Goal: Task Accomplishment & Management: Manage account settings

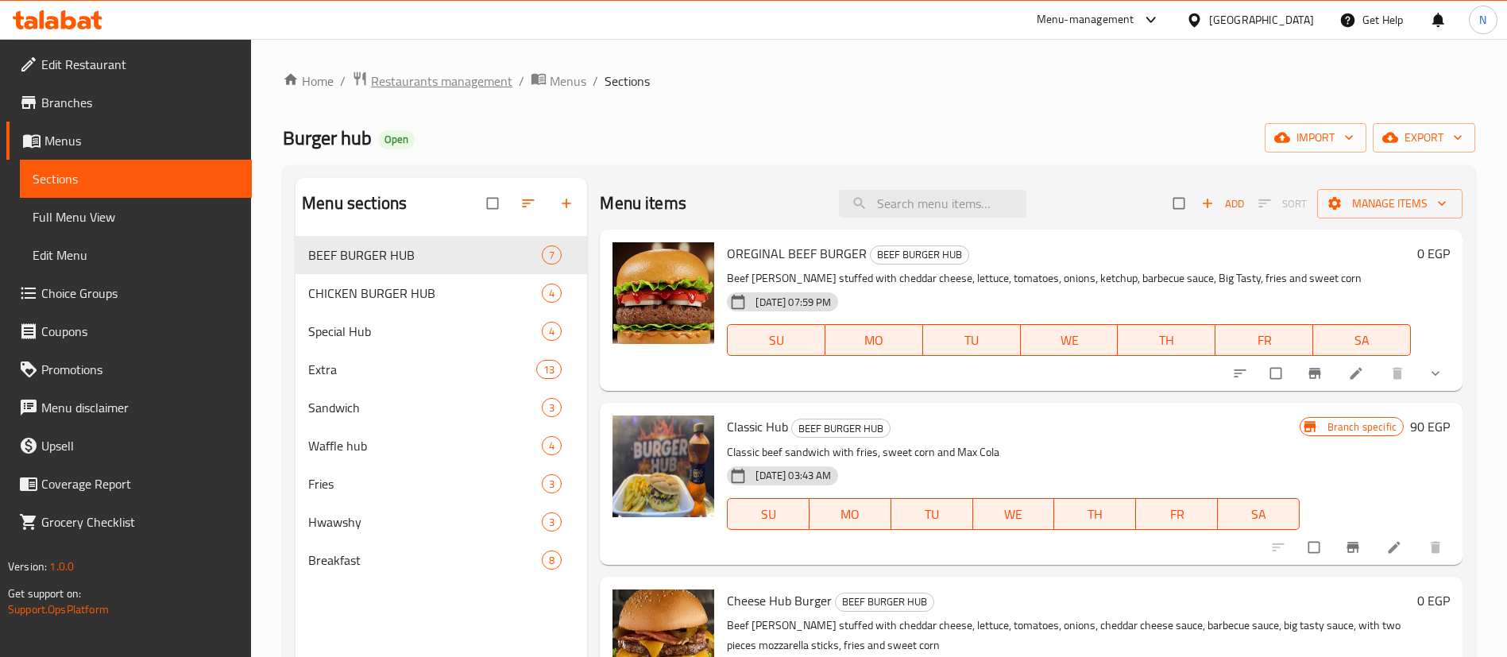
click at [424, 87] on span "Restaurants management" at bounding box center [441, 81] width 141 height 19
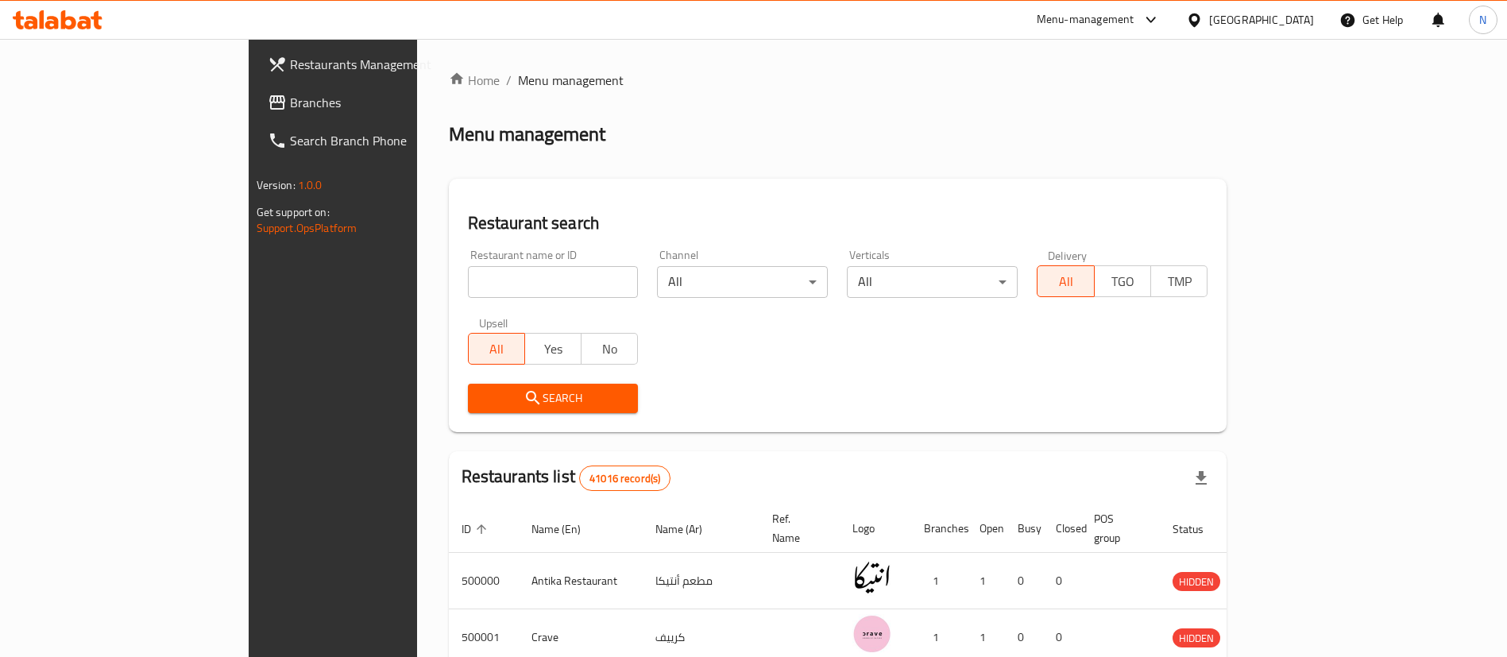
click at [468, 282] on input "search" at bounding box center [553, 282] width 171 height 32
paste input "691498"
type input "691498"
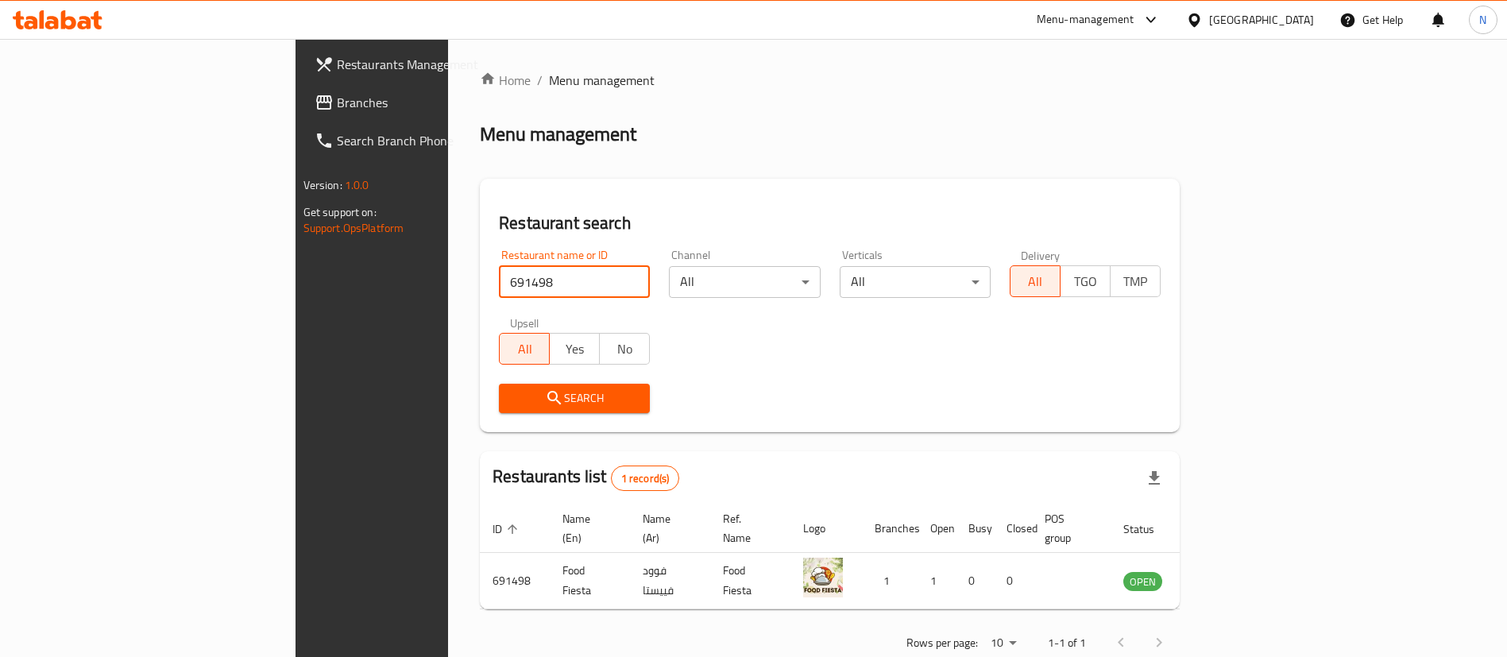
scroll to position [21, 0]
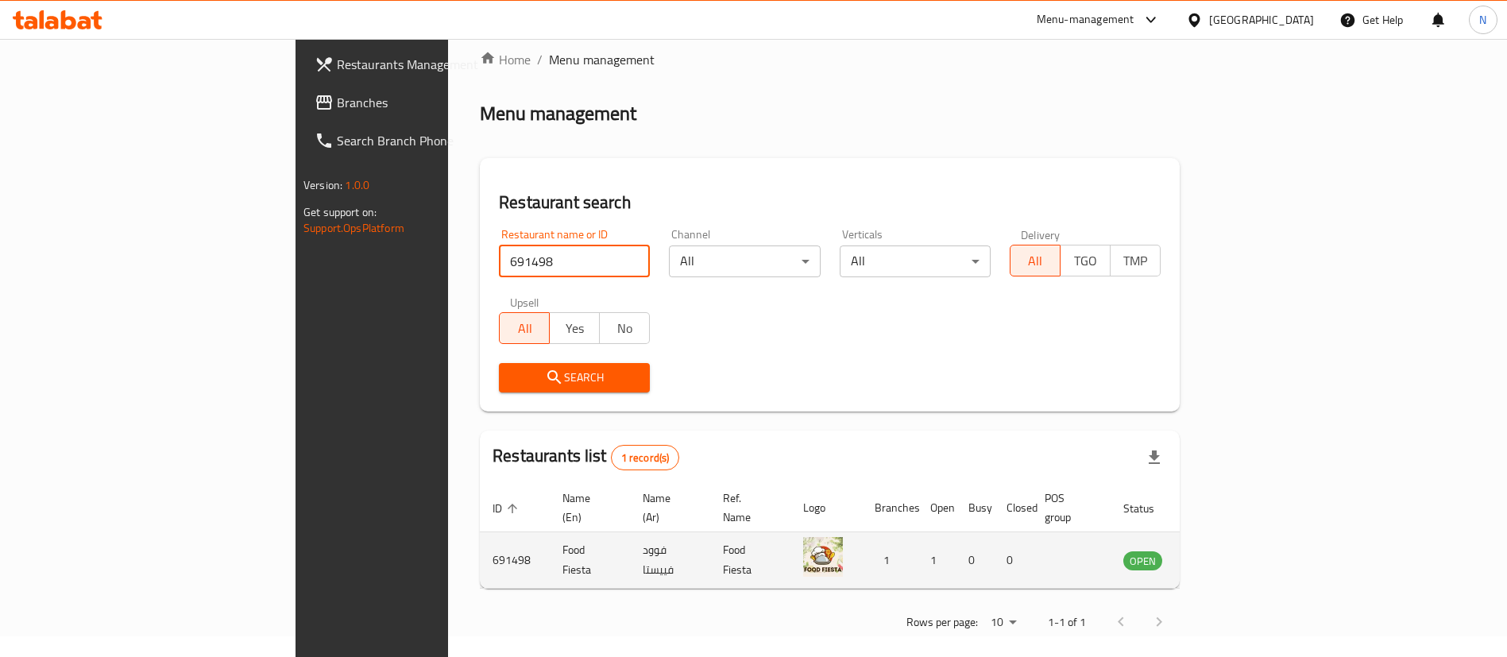
click at [1226, 551] on icon "enhanced table" at bounding box center [1216, 560] width 19 height 19
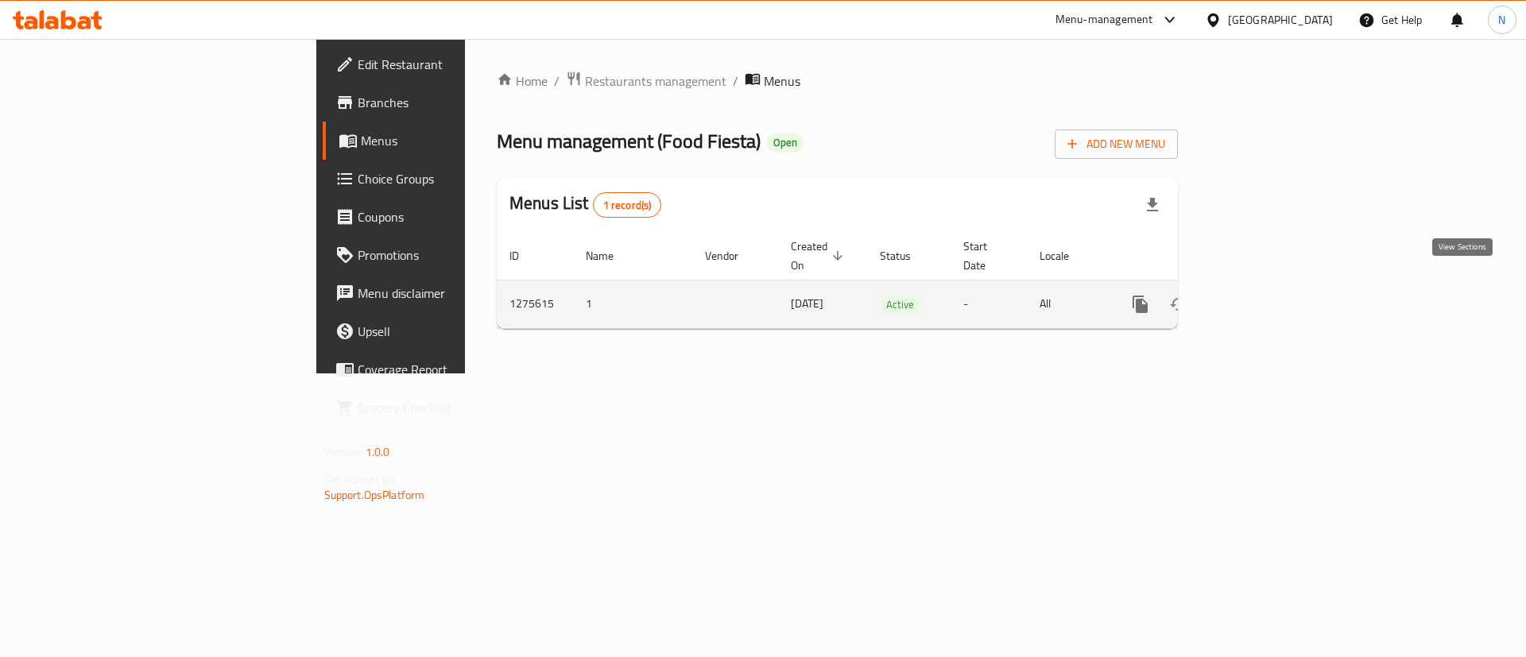
click at [1274, 296] on link "enhanced table" at bounding box center [1255, 304] width 38 height 38
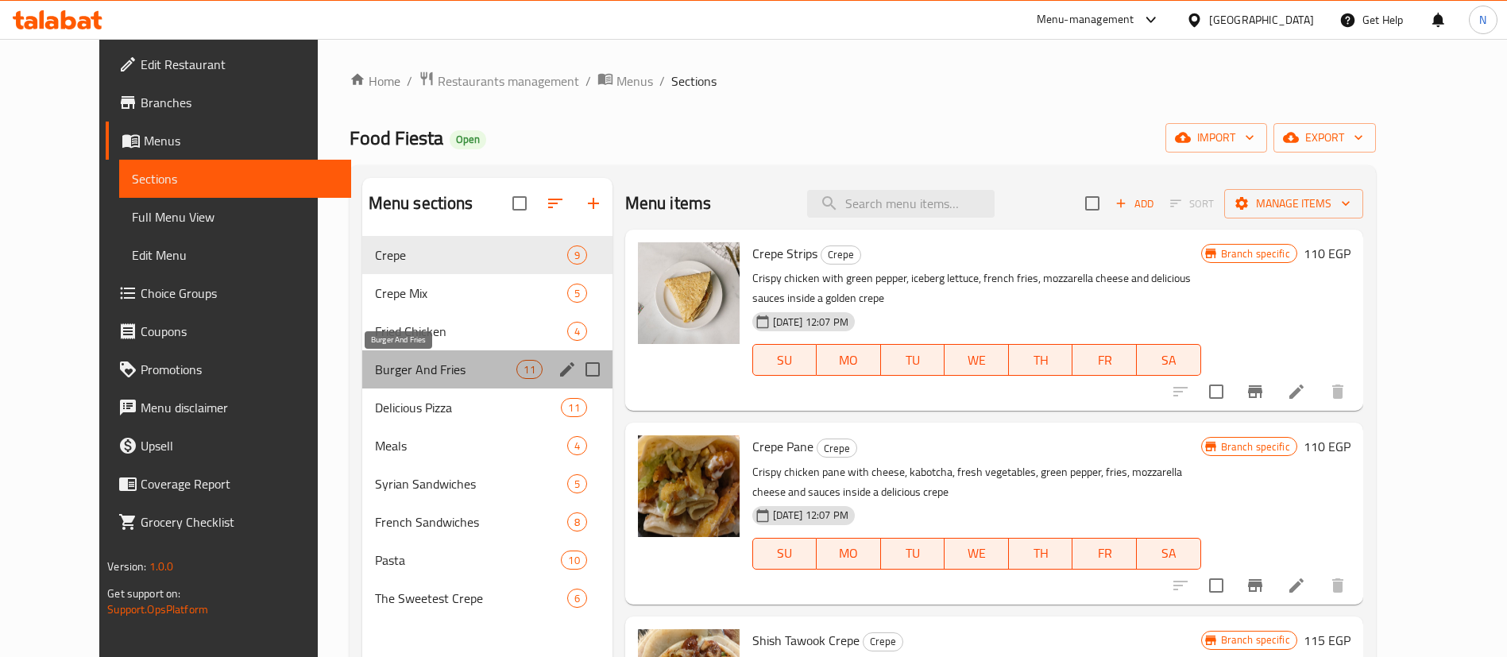
click at [407, 376] on span "Burger And Fries" at bounding box center [446, 369] width 142 height 19
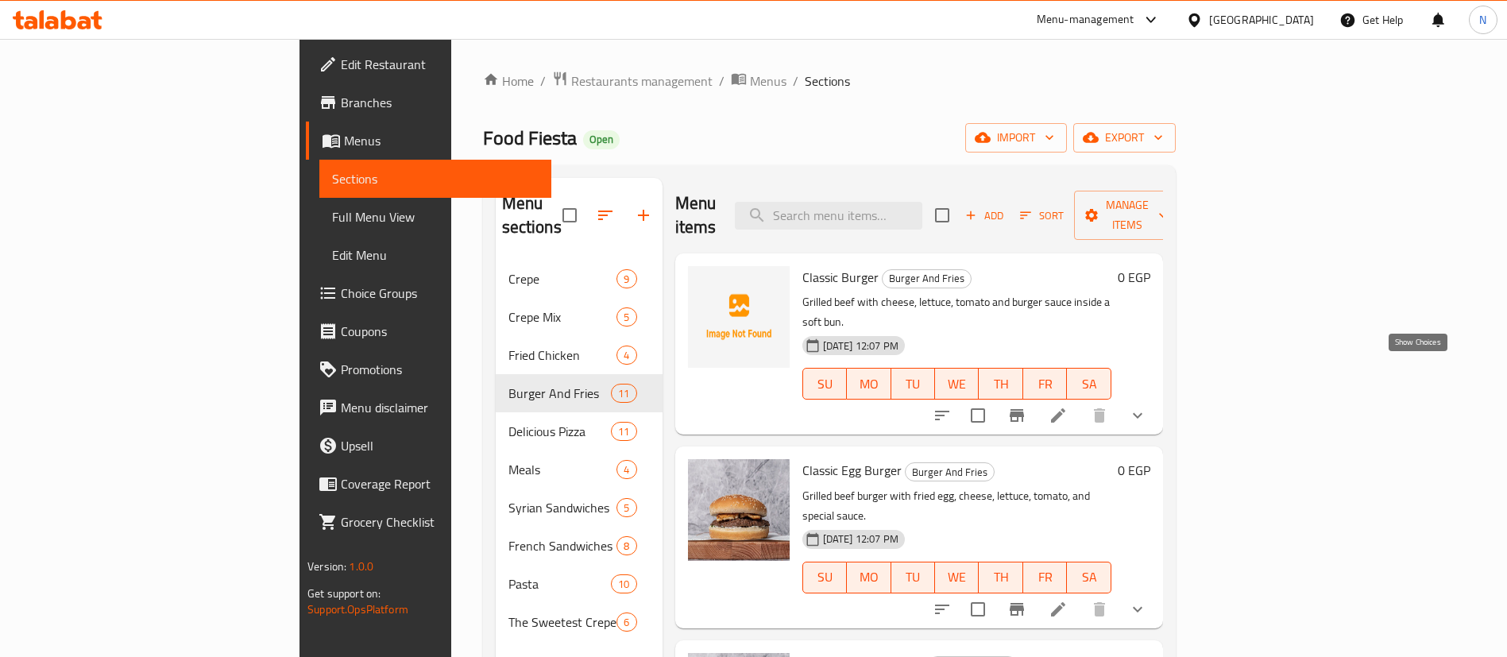
click at [1147, 406] on icon "show more" at bounding box center [1137, 415] width 19 height 19
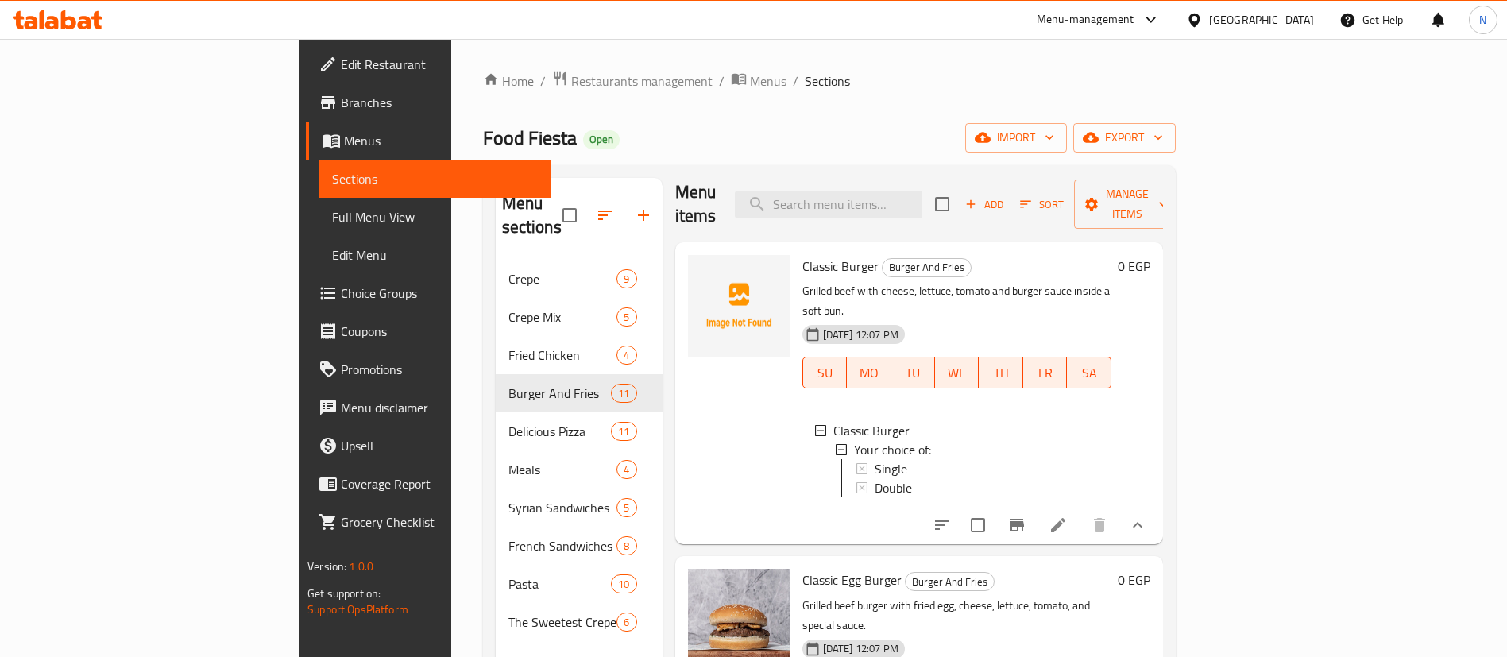
scroll to position [10, 0]
click at [935, 461] on div "Single" at bounding box center [987, 470] width 224 height 19
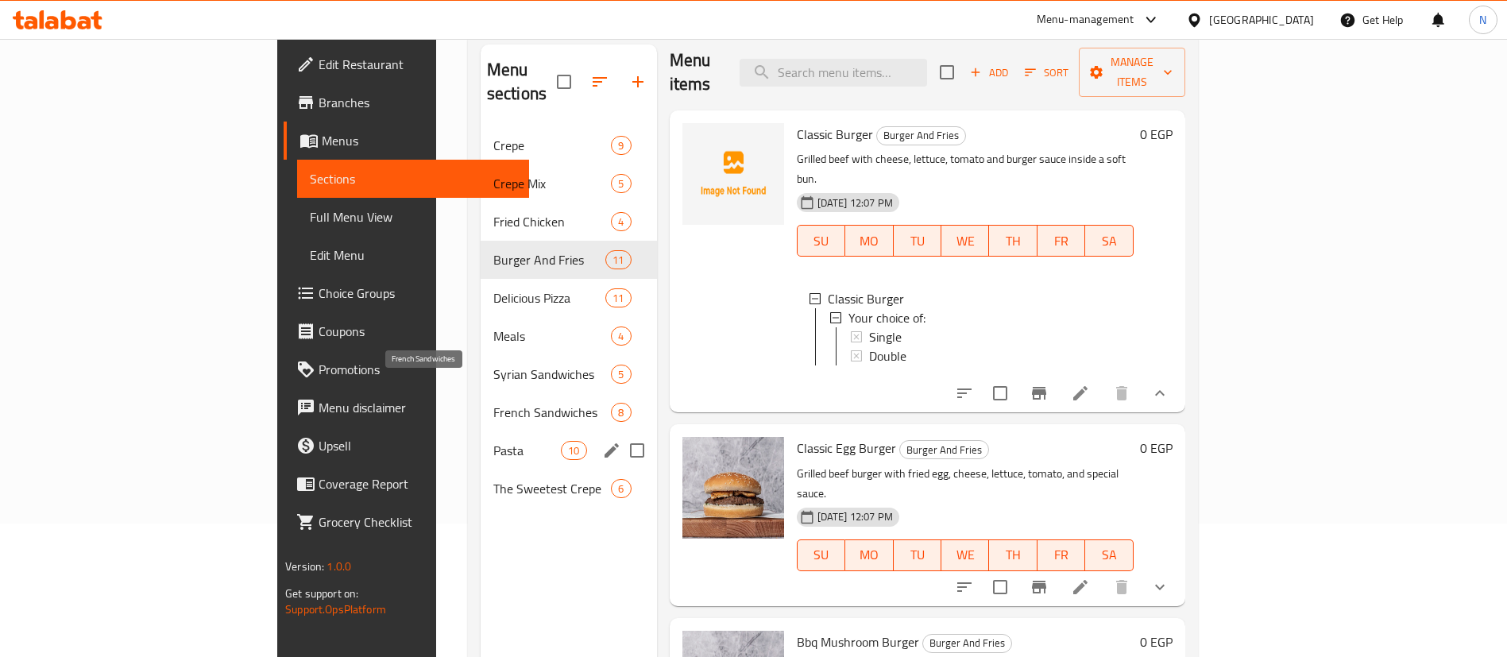
scroll to position [143, 0]
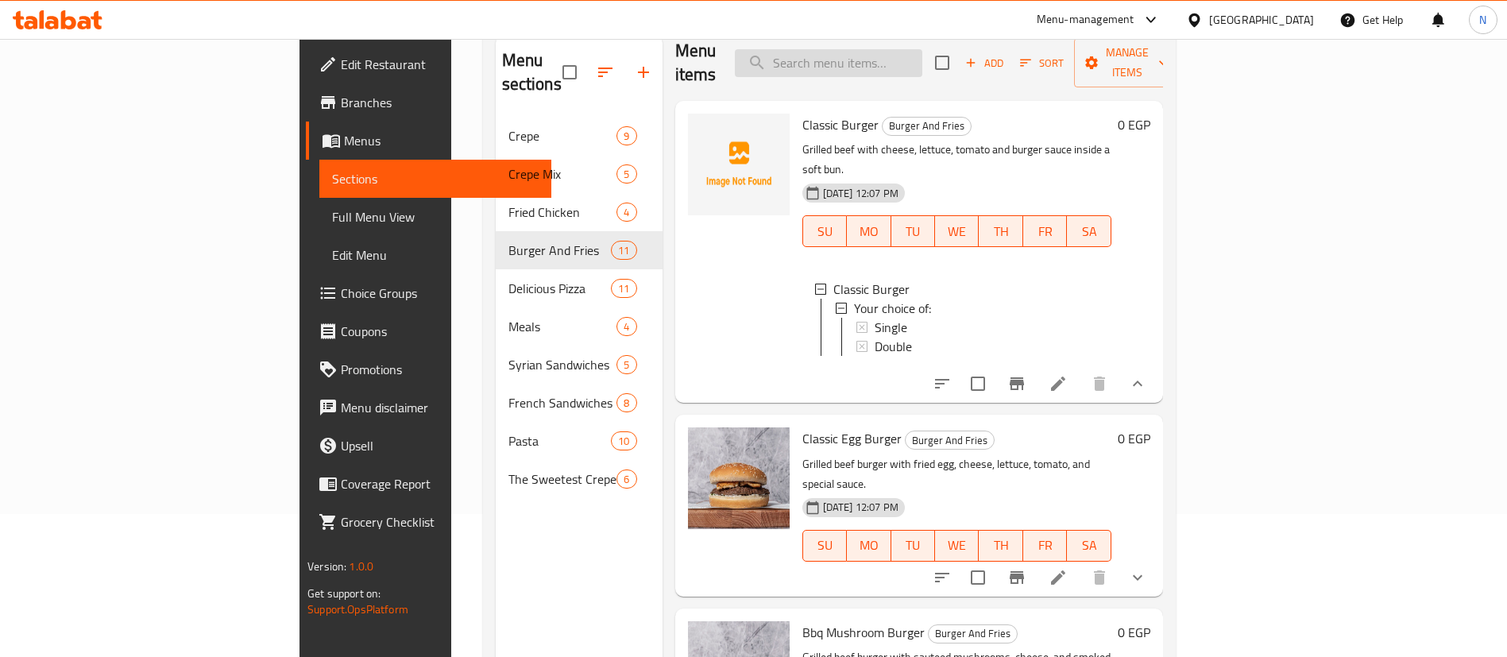
click at [873, 49] on input "search" at bounding box center [829, 63] width 188 height 28
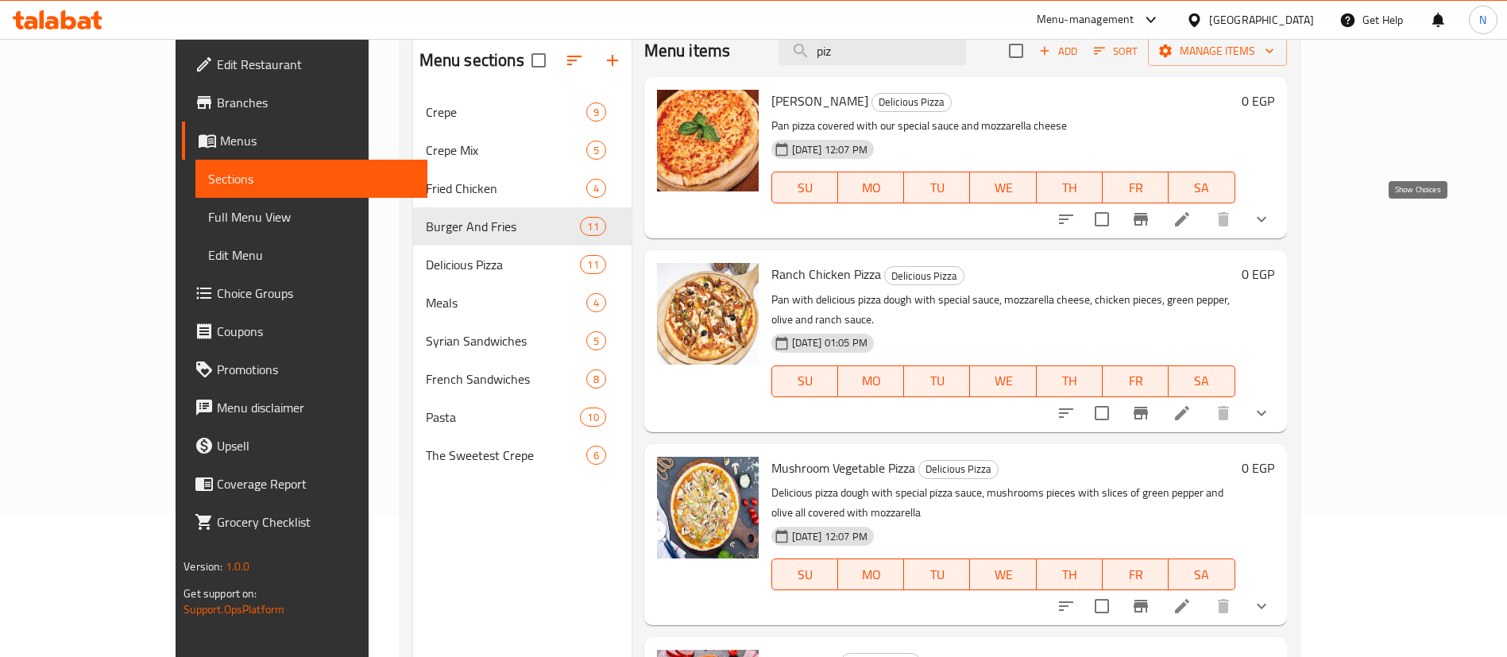
type input "piz"
click at [1271, 219] on icon "show more" at bounding box center [1261, 219] width 19 height 19
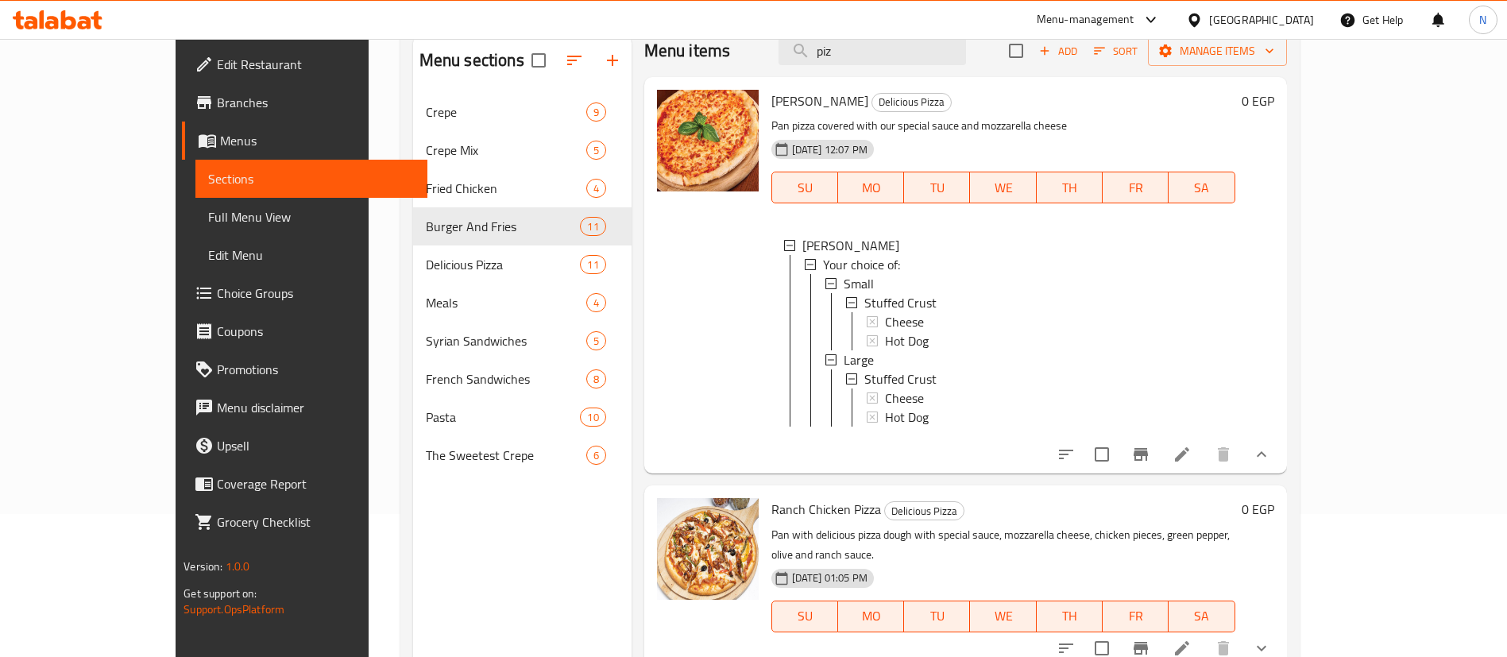
scroll to position [2, 0]
